Goal: Information Seeking & Learning: Learn about a topic

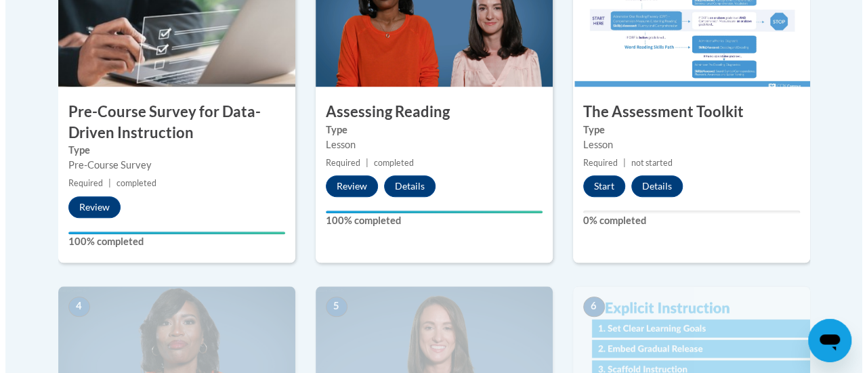
scroll to position [503, 0]
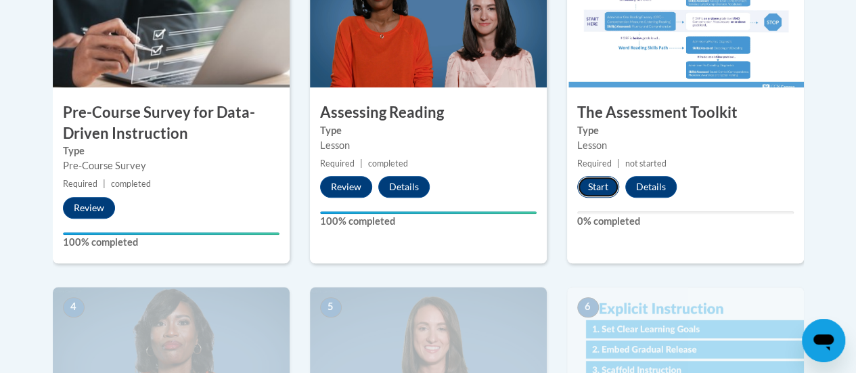
click at [593, 184] on button "Start" at bounding box center [599, 187] width 42 height 22
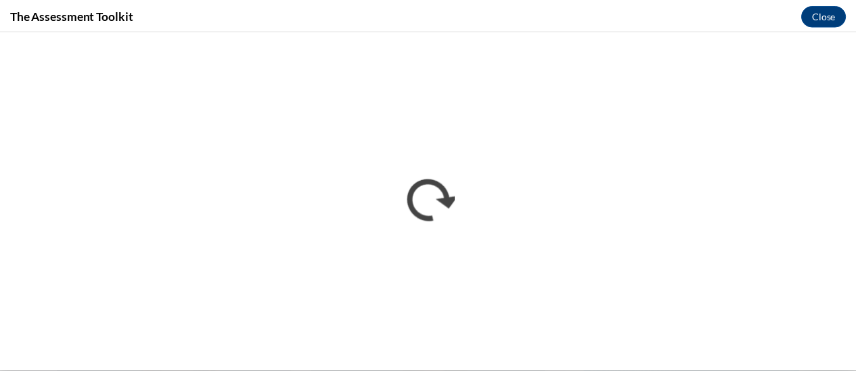
scroll to position [0, 0]
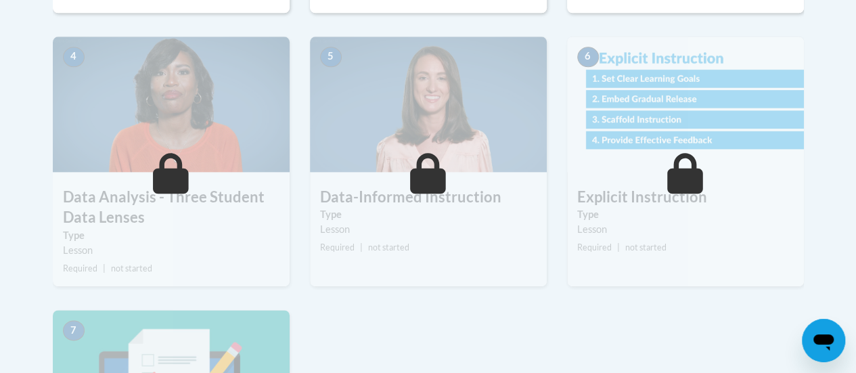
scroll to position [746, 0]
